Goal: Obtain resource: Obtain resource

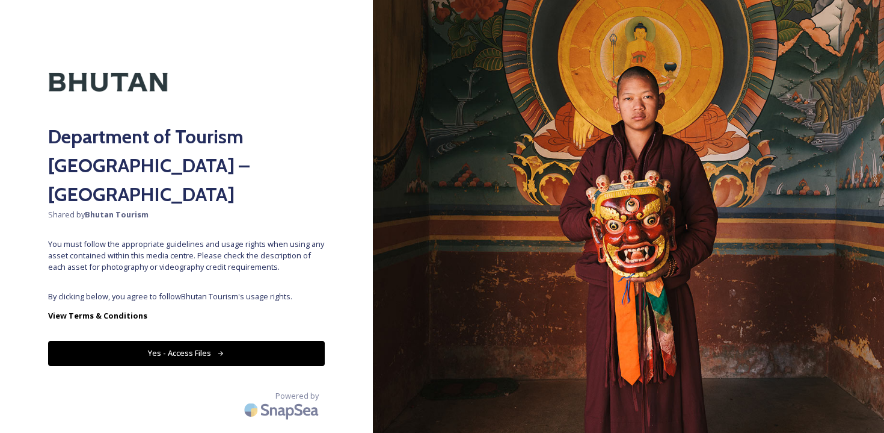
click at [211, 340] on button "Yes - Access Files" at bounding box center [186, 352] width 277 height 25
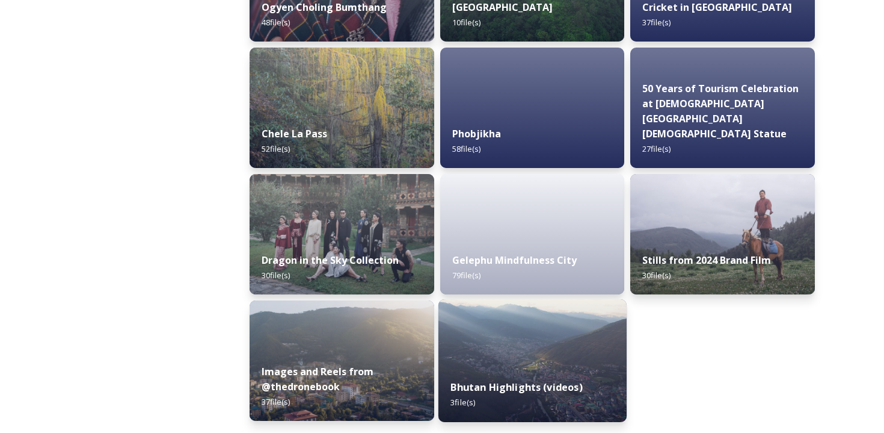
scroll to position [2040, 0]
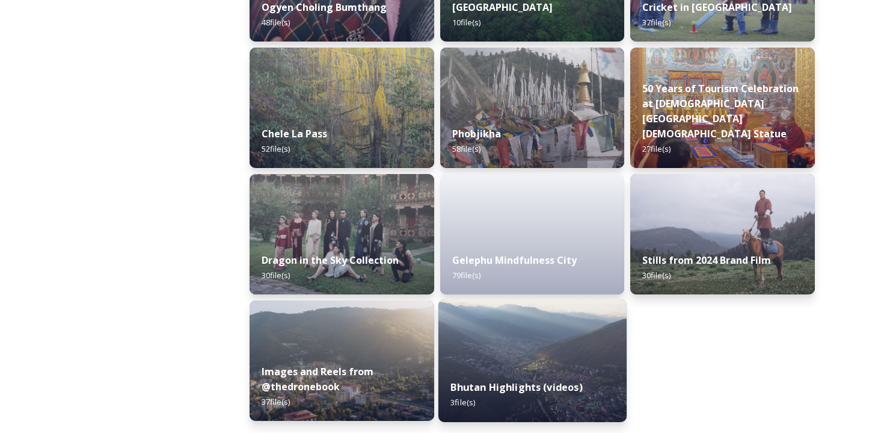
click at [587, 363] on img at bounding box center [533, 360] width 188 height 123
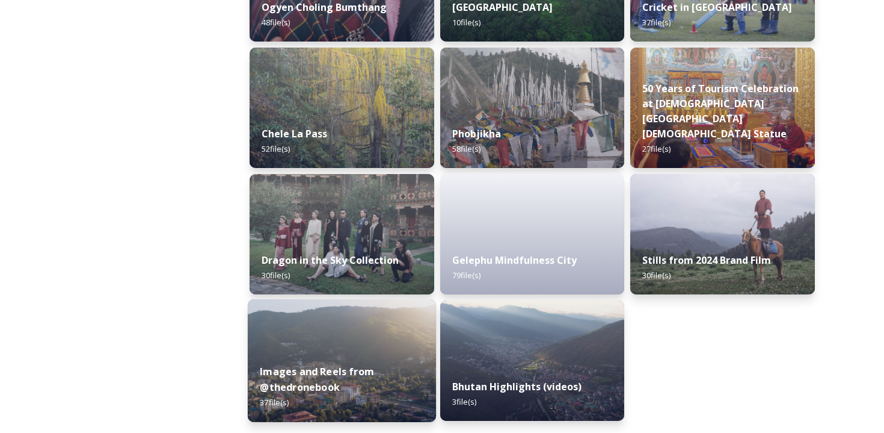
scroll to position [2040, 0]
click at [338, 342] on img at bounding box center [342, 360] width 188 height 123
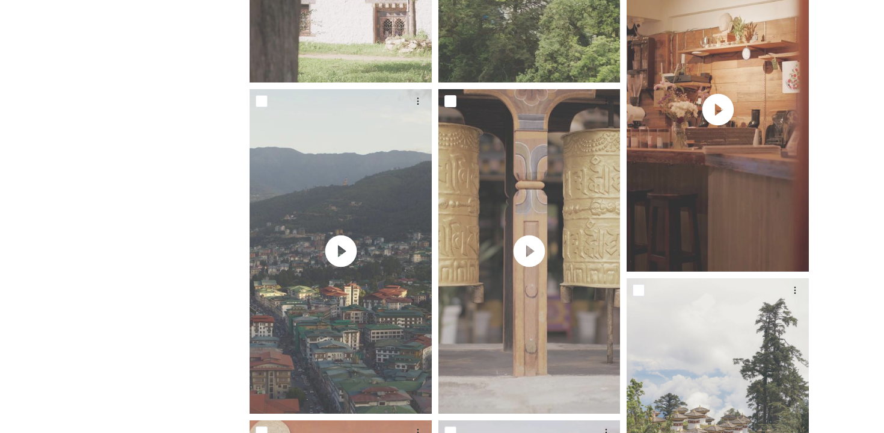
scroll to position [1129, 0]
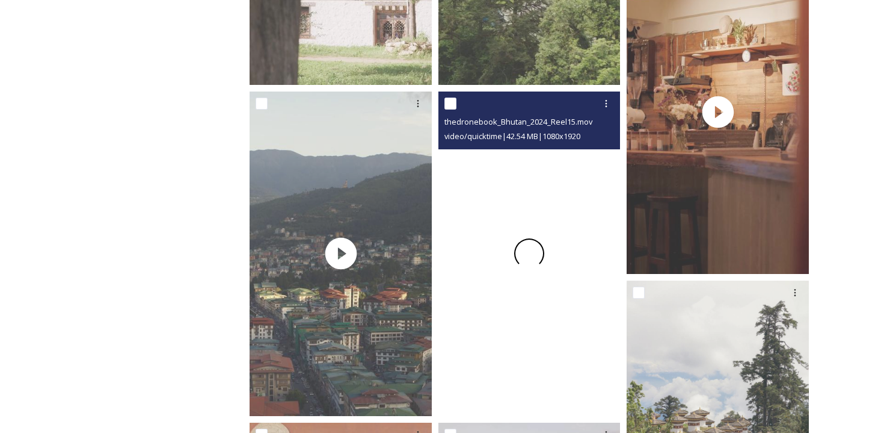
click at [485, 296] on div at bounding box center [530, 253] width 182 height 324
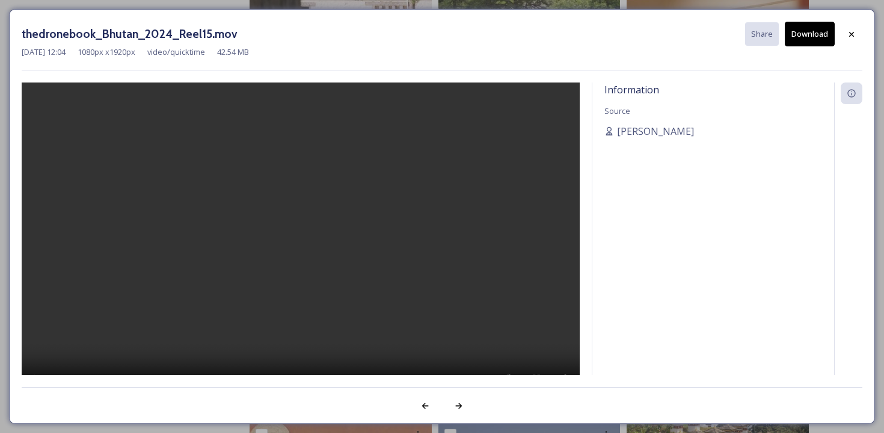
click at [309, 245] on video at bounding box center [301, 244] width 558 height 324
click at [461, 407] on icon at bounding box center [459, 406] width 10 height 10
click at [287, 247] on video at bounding box center [301, 244] width 558 height 324
click at [457, 402] on icon at bounding box center [459, 406] width 10 height 10
click at [322, 226] on video at bounding box center [301, 244] width 558 height 324
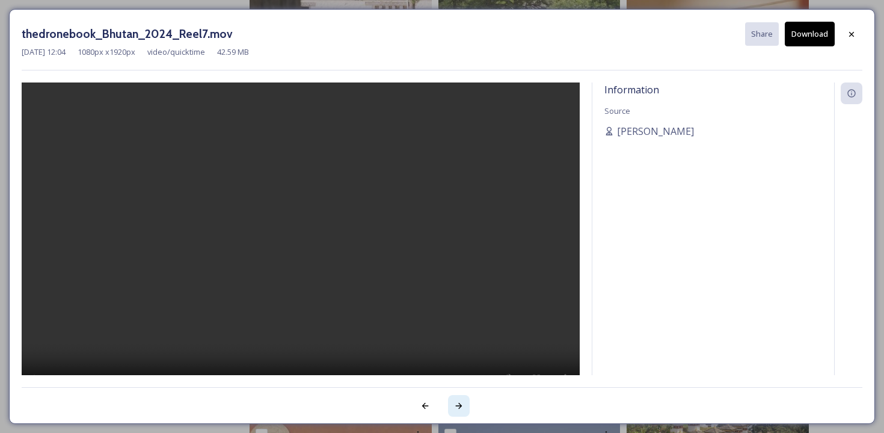
click at [463, 407] on icon at bounding box center [459, 406] width 10 height 10
click at [632, 129] on span "[PERSON_NAME]" at bounding box center [655, 131] width 77 height 14
drag, startPoint x: 632, startPoint y: 129, endPoint x: 852, endPoint y: -43, distance: 279.9
click at [765, 99] on div "Information Source [PERSON_NAME]" at bounding box center [714, 228] width 242 height 292
click at [679, 132] on span "[PERSON_NAME]" at bounding box center [655, 131] width 77 height 14
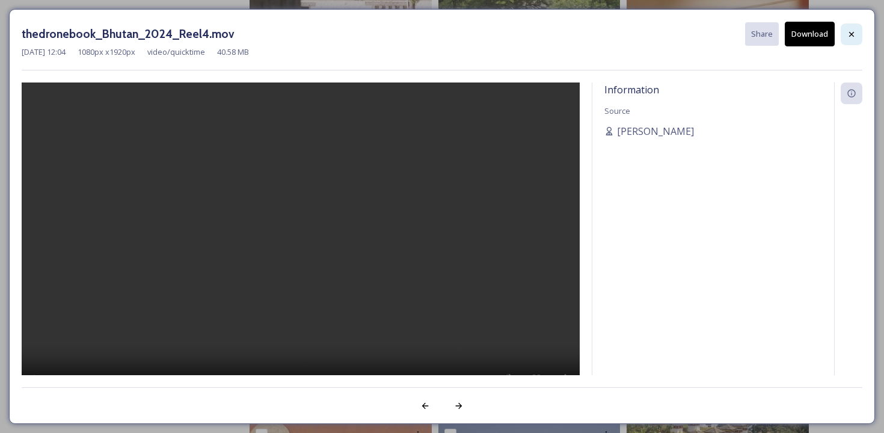
click at [852, 38] on icon at bounding box center [852, 34] width 10 height 10
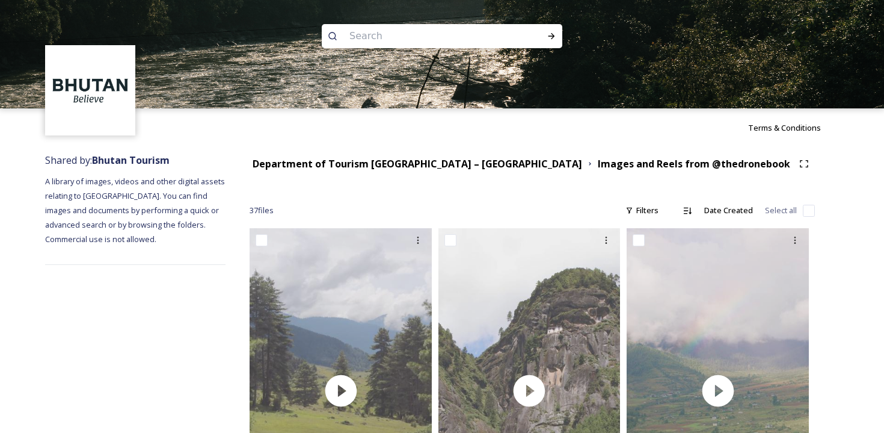
scroll to position [0, 0]
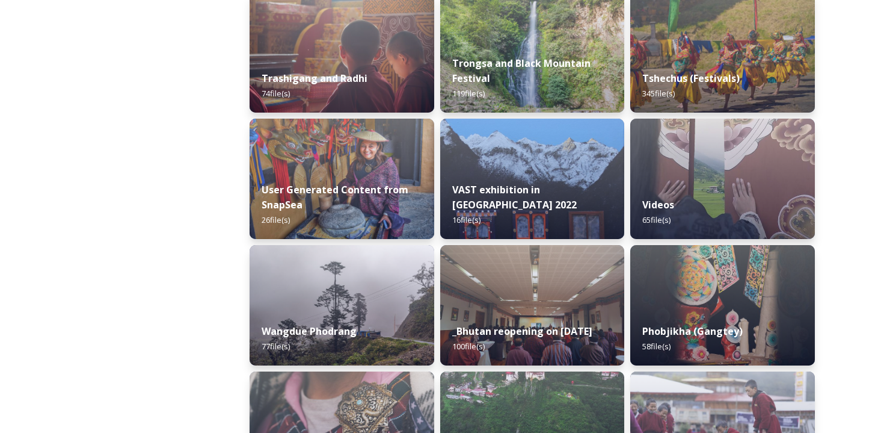
scroll to position [1594, 0]
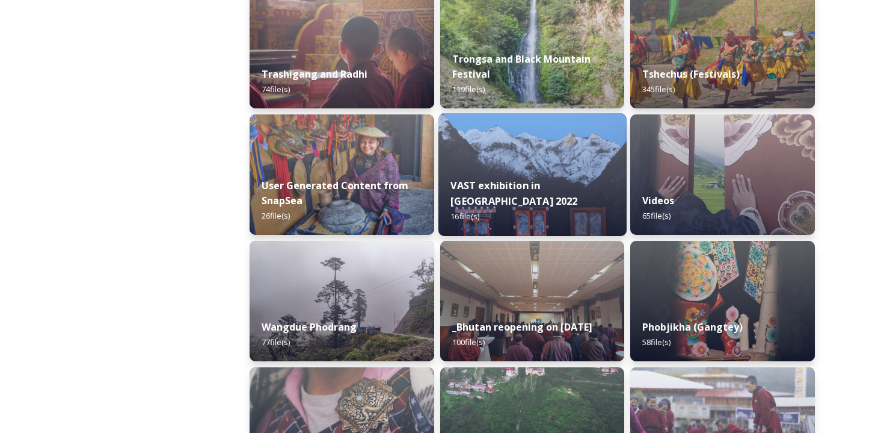
click at [519, 138] on img at bounding box center [533, 174] width 188 height 123
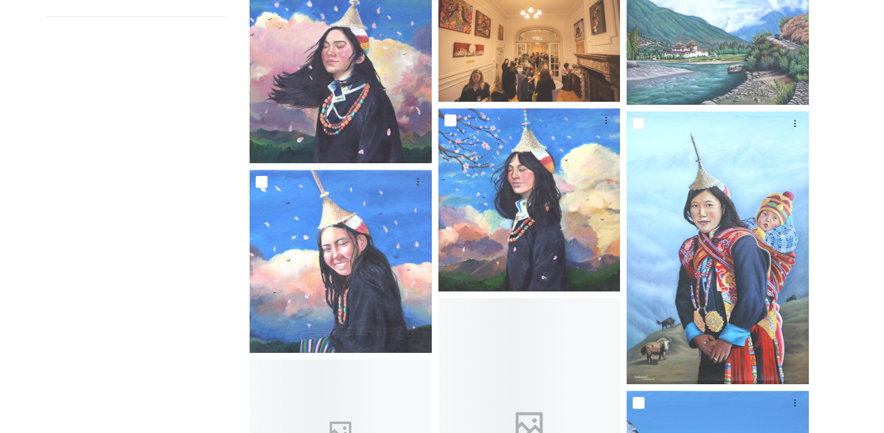
scroll to position [249, 0]
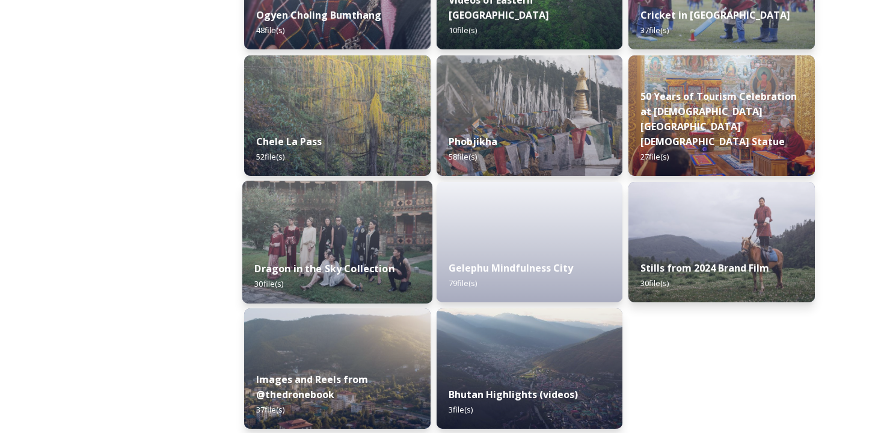
scroll to position [2040, 0]
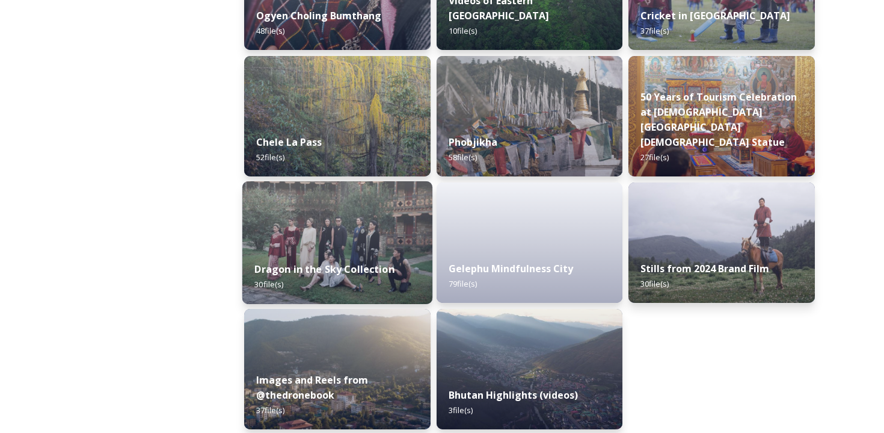
click at [398, 210] on img at bounding box center [337, 242] width 190 height 123
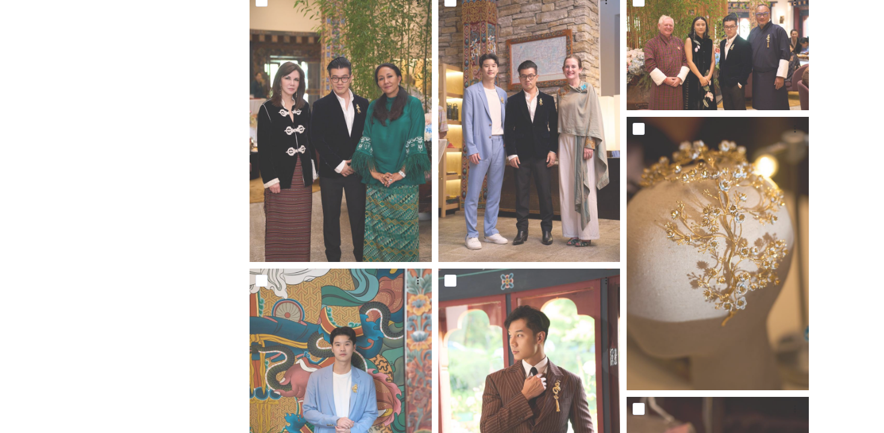
scroll to position [522, 0]
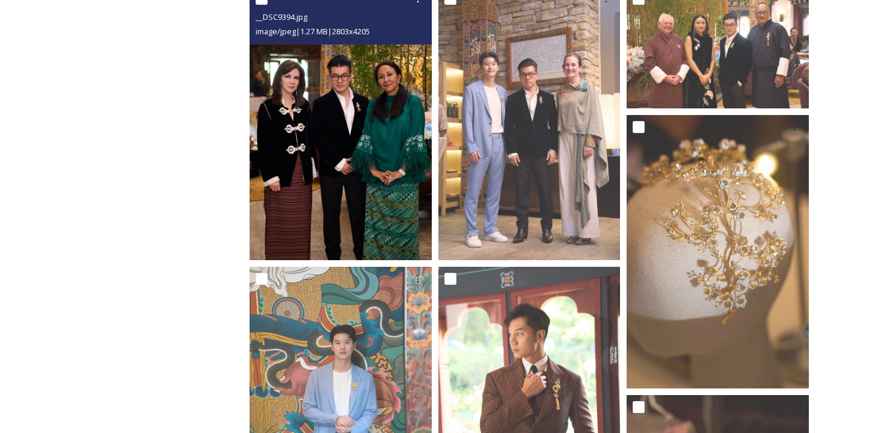
click at [366, 138] on img at bounding box center [341, 124] width 182 height 274
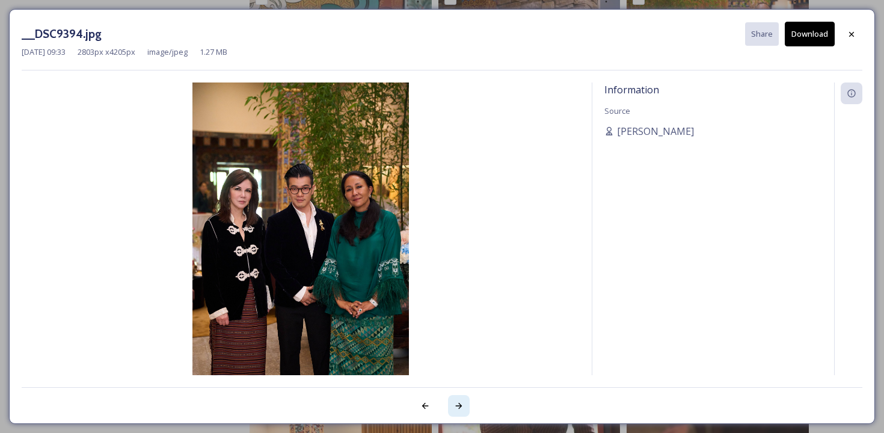
click at [460, 401] on icon at bounding box center [459, 406] width 10 height 10
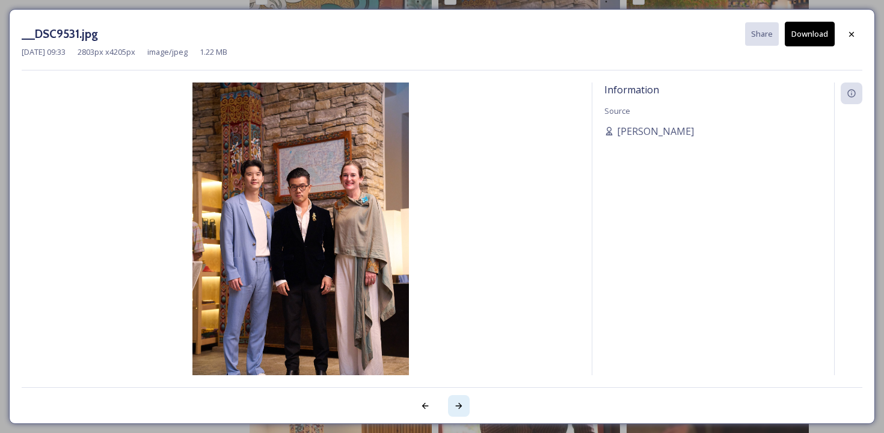
click at [453, 403] on div at bounding box center [459, 406] width 22 height 22
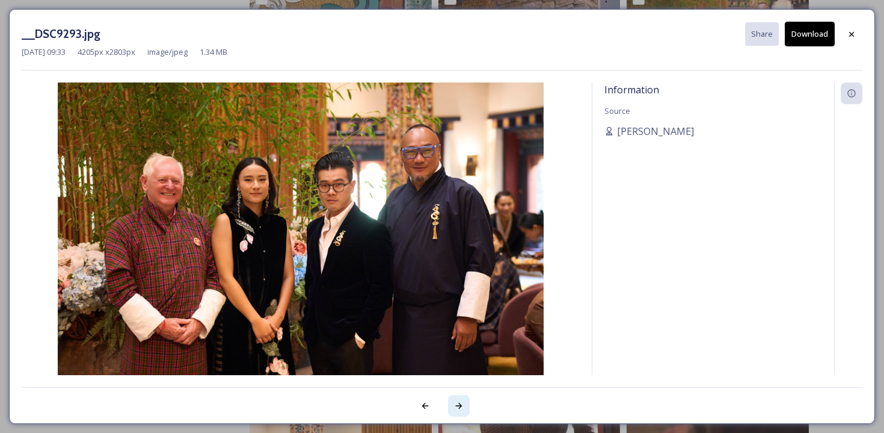
click at [453, 404] on div at bounding box center [459, 406] width 22 height 22
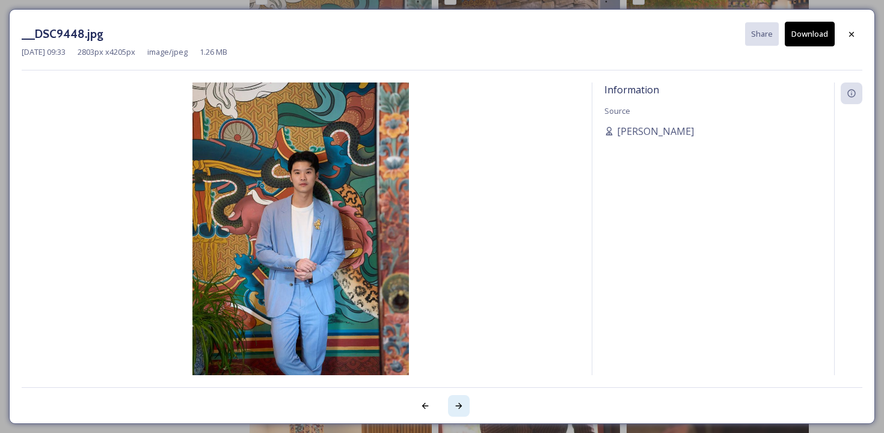
click at [453, 404] on div at bounding box center [459, 406] width 22 height 22
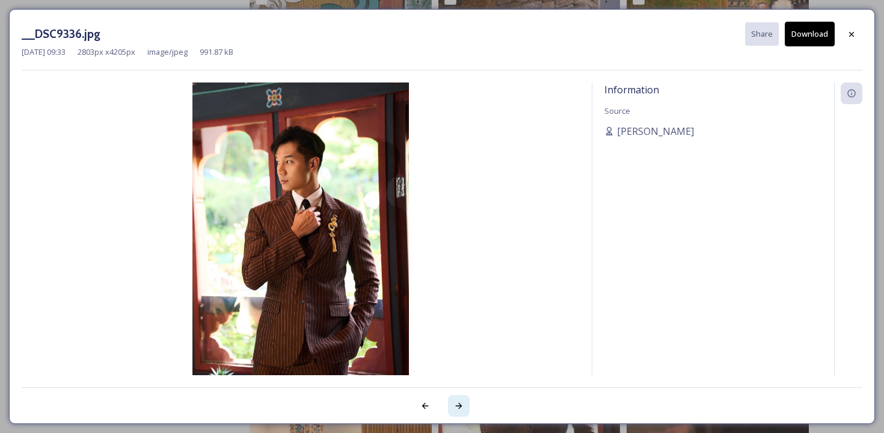
click at [453, 404] on div at bounding box center [459, 406] width 22 height 22
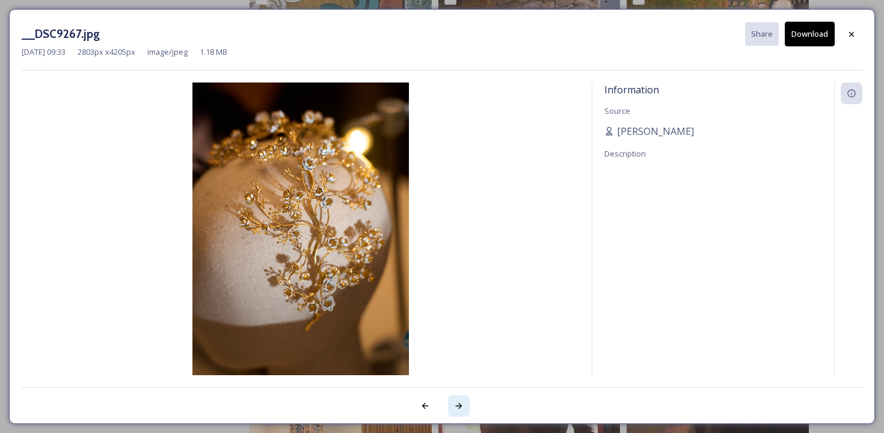
click at [453, 404] on div at bounding box center [459, 406] width 22 height 22
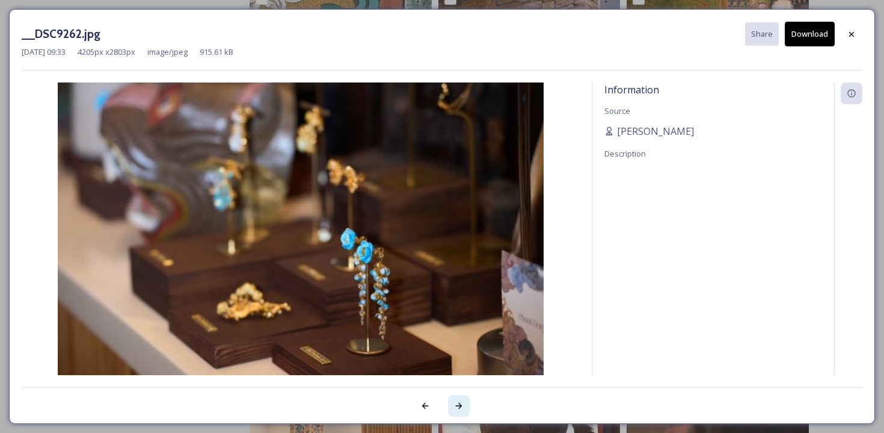
click at [453, 404] on div at bounding box center [459, 406] width 22 height 22
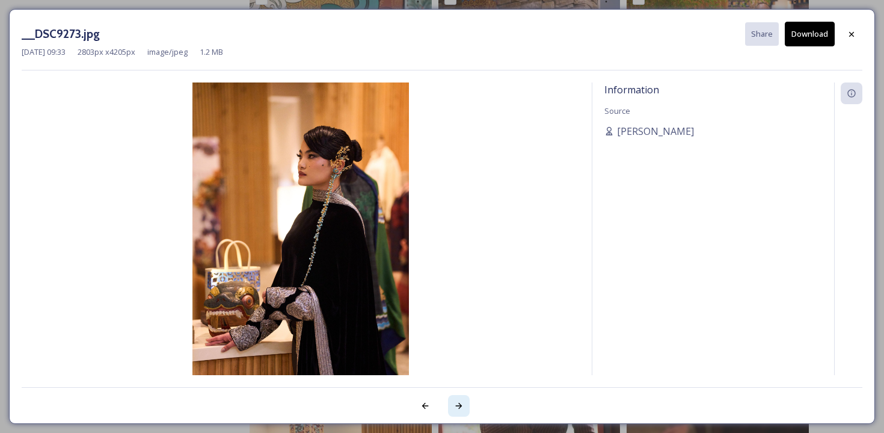
click at [453, 404] on div at bounding box center [459, 406] width 22 height 22
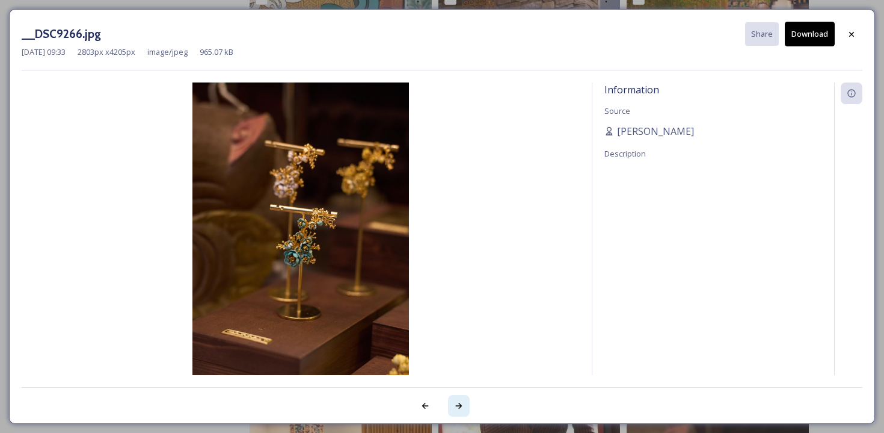
click at [453, 404] on div at bounding box center [459, 406] width 22 height 22
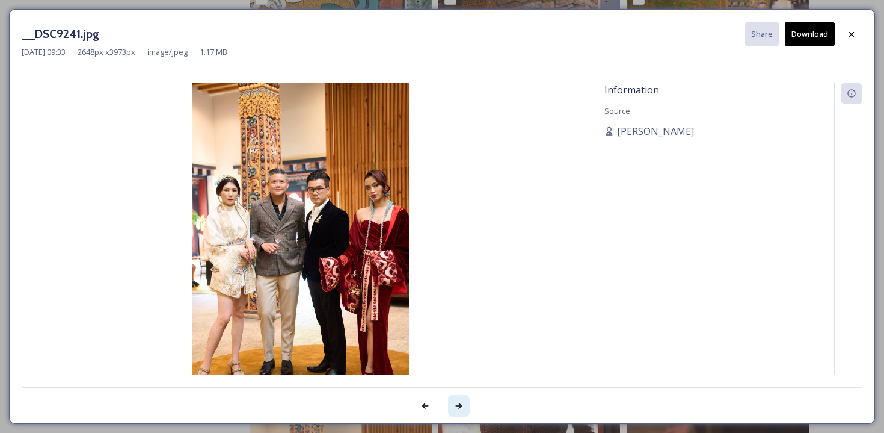
click at [453, 404] on div at bounding box center [459, 406] width 22 height 22
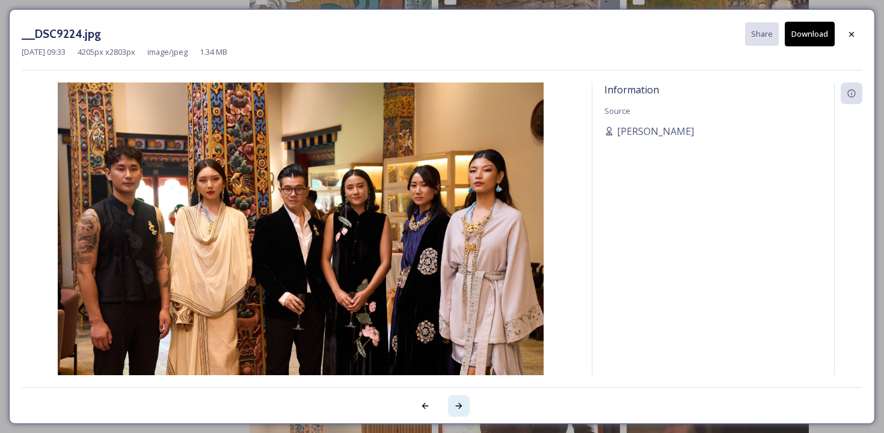
click at [453, 404] on div at bounding box center [459, 406] width 22 height 22
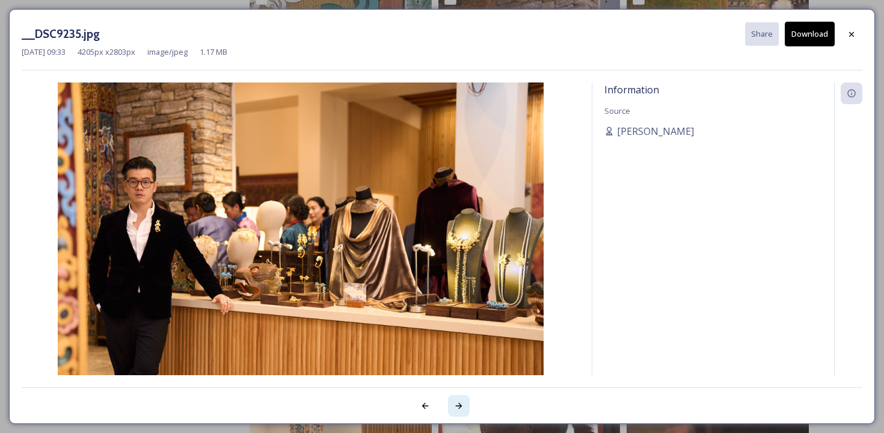
click at [453, 404] on div at bounding box center [459, 406] width 22 height 22
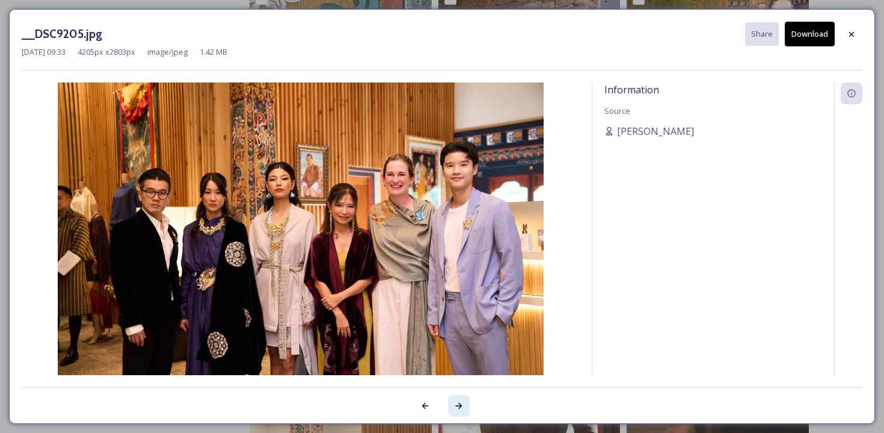
click at [453, 404] on div at bounding box center [459, 406] width 22 height 22
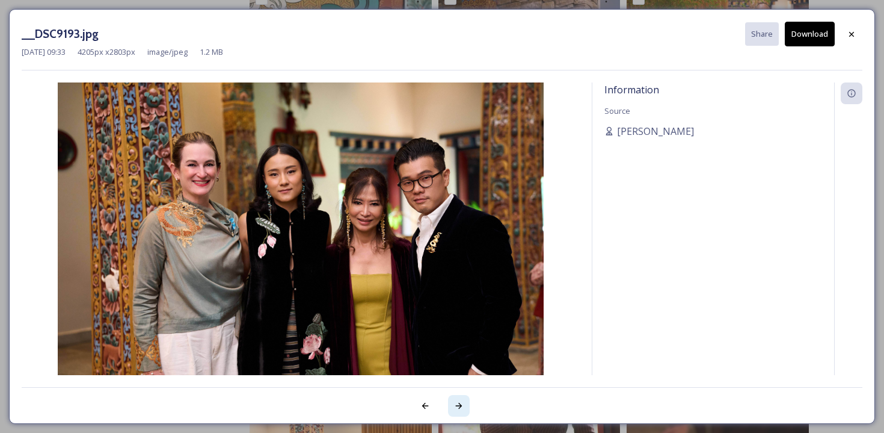
click at [453, 404] on div at bounding box center [459, 406] width 22 height 22
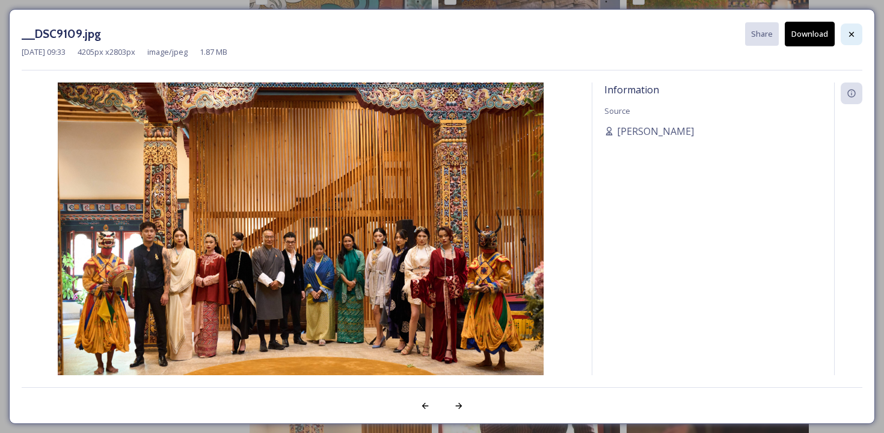
click at [849, 28] on div at bounding box center [852, 34] width 22 height 22
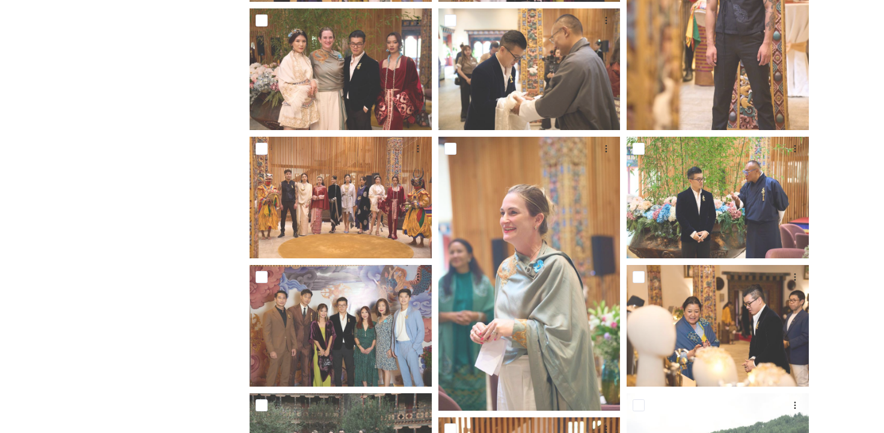
scroll to position [1603, 0]
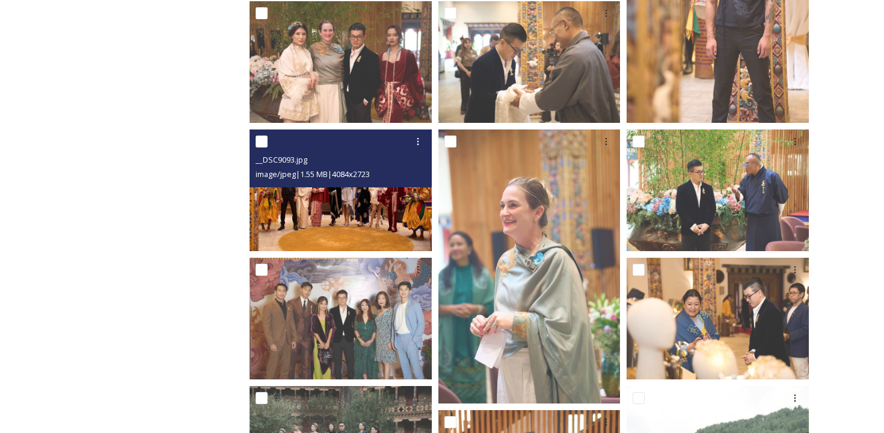
click at [383, 217] on img at bounding box center [341, 190] width 182 height 122
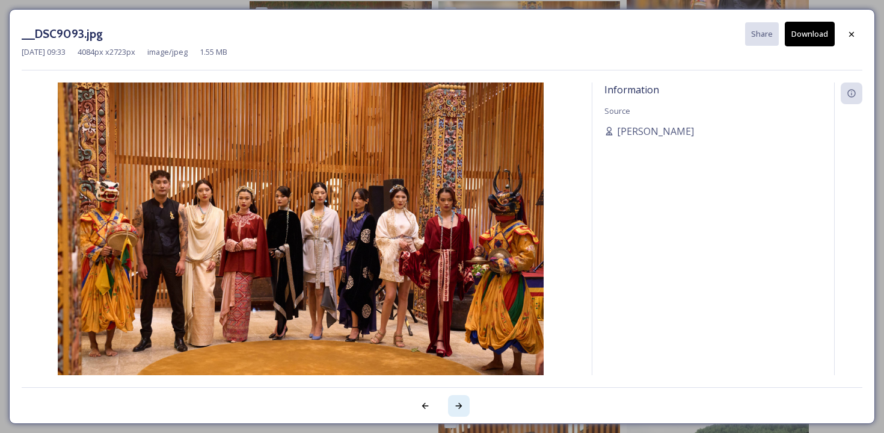
click at [458, 402] on icon at bounding box center [459, 406] width 10 height 10
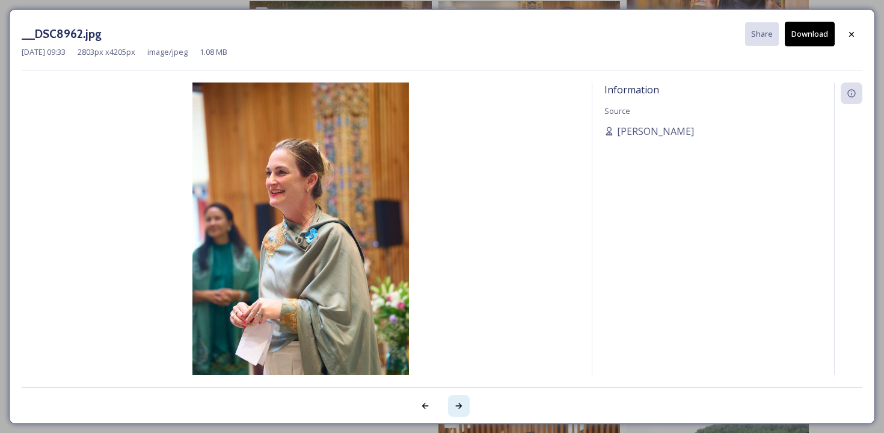
click at [458, 402] on icon at bounding box center [459, 406] width 10 height 10
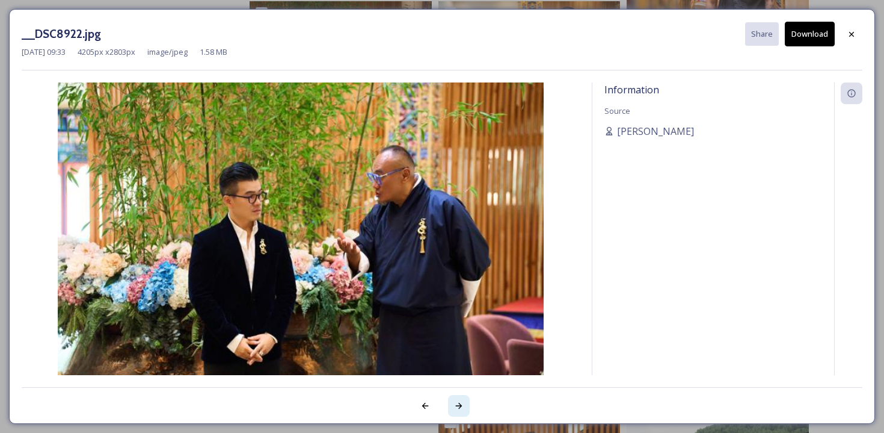
click at [458, 402] on icon at bounding box center [459, 406] width 10 height 10
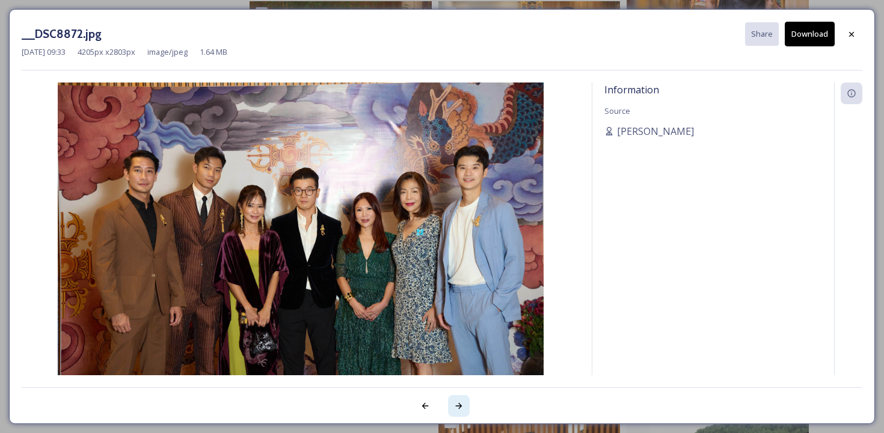
click at [458, 402] on icon at bounding box center [459, 406] width 10 height 10
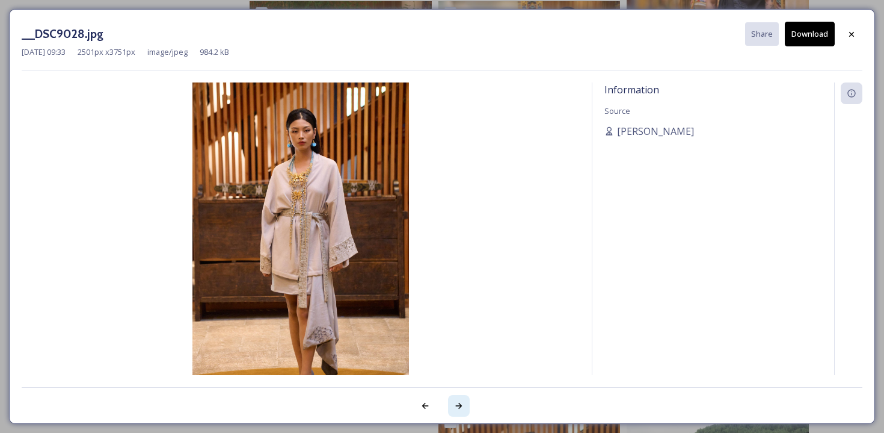
click at [458, 402] on icon at bounding box center [459, 406] width 10 height 10
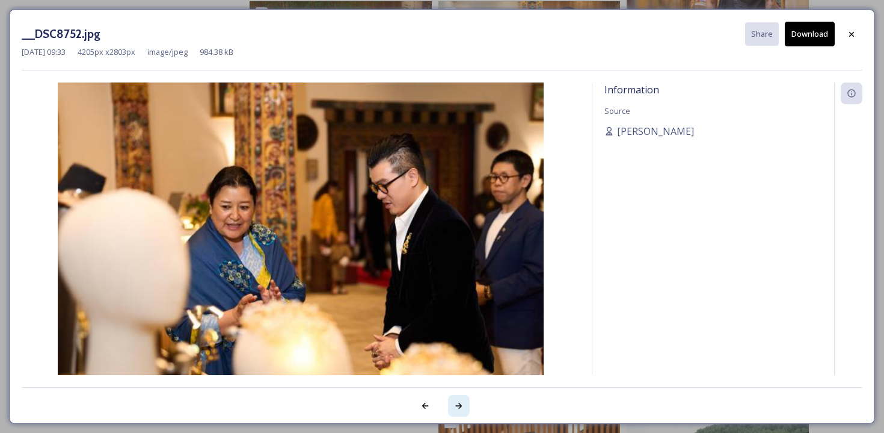
click at [458, 402] on icon at bounding box center [459, 406] width 10 height 10
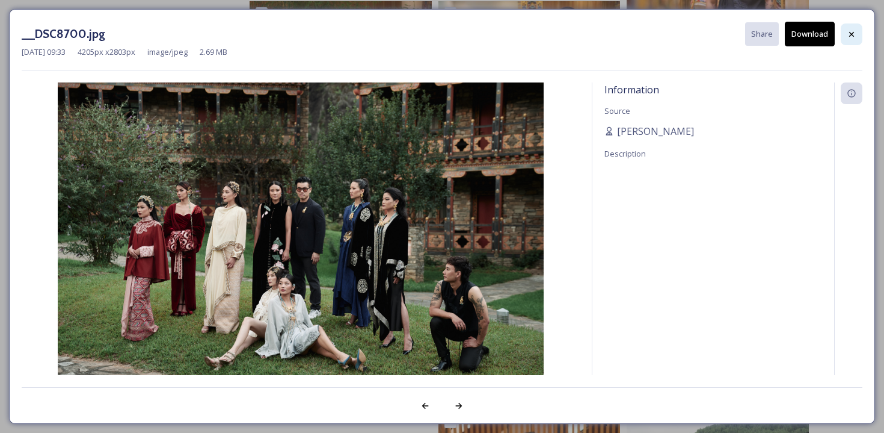
click at [854, 32] on icon at bounding box center [852, 34] width 10 height 10
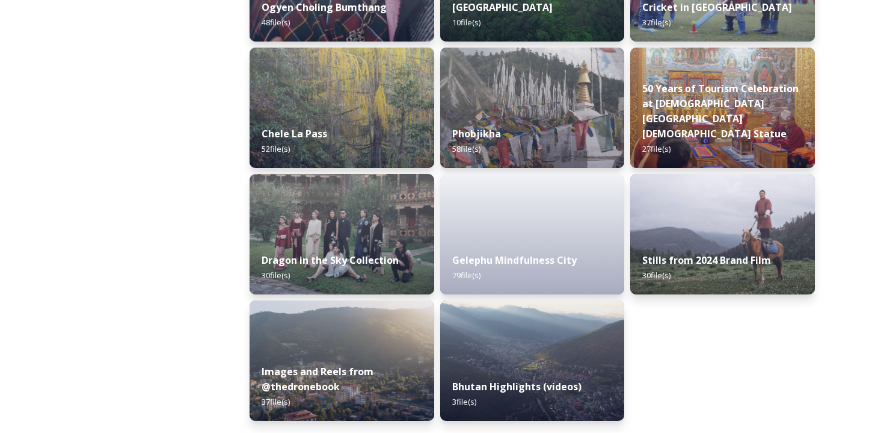
scroll to position [2040, 0]
click at [531, 247] on div "Gelephu Mindfulness City 79 file(s)" at bounding box center [533, 268] width 188 height 55
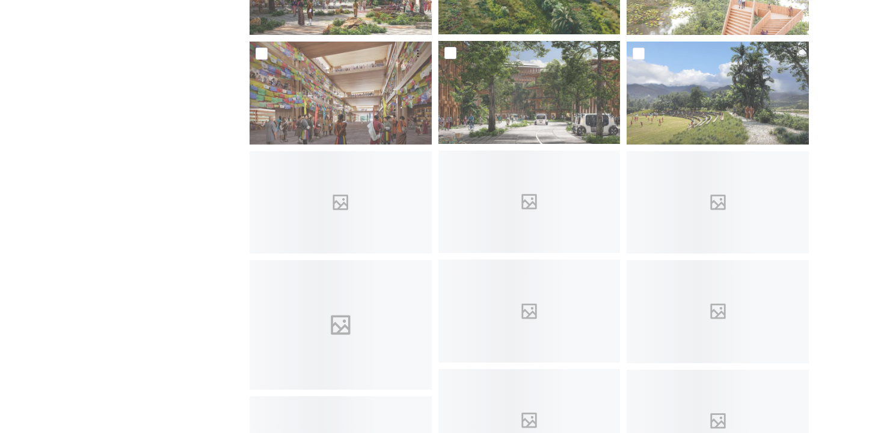
scroll to position [1190, 0]
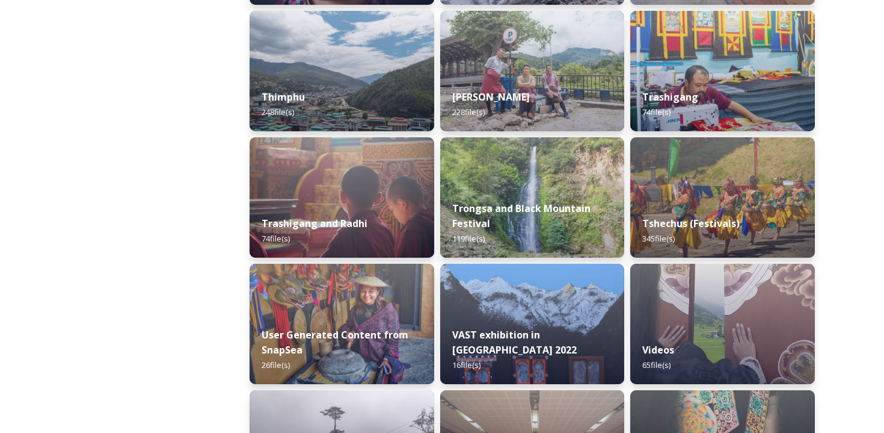
scroll to position [1434, 0]
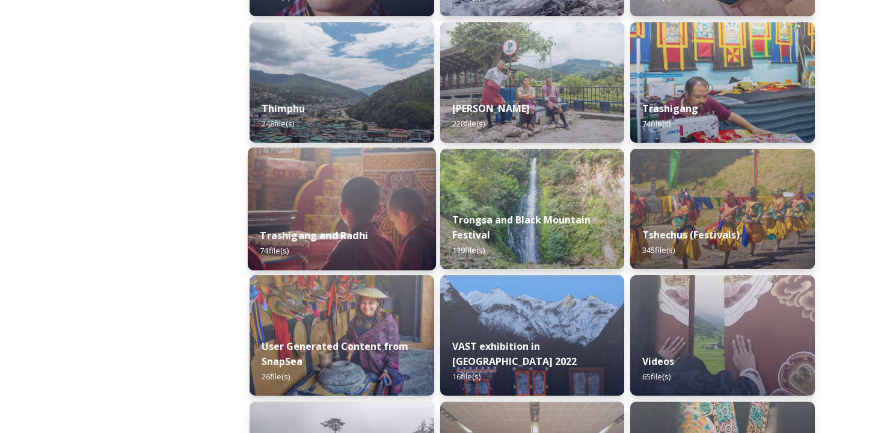
click at [333, 193] on img at bounding box center [342, 208] width 188 height 123
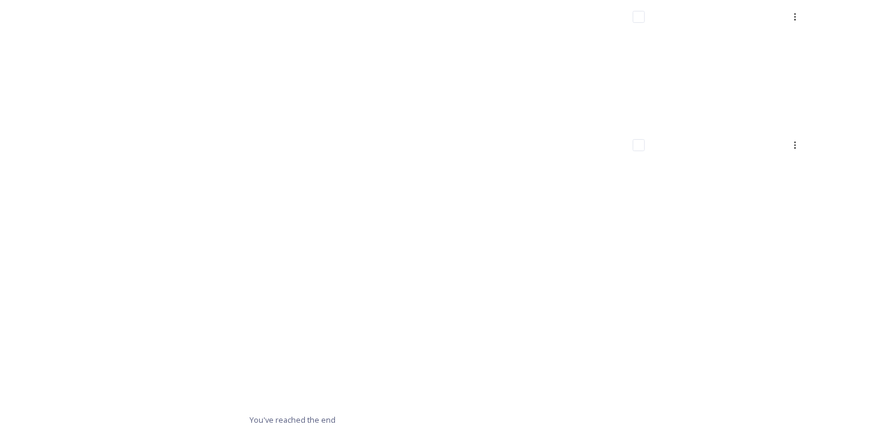
scroll to position [4266, 0]
